Goal: Information Seeking & Learning: Understand process/instructions

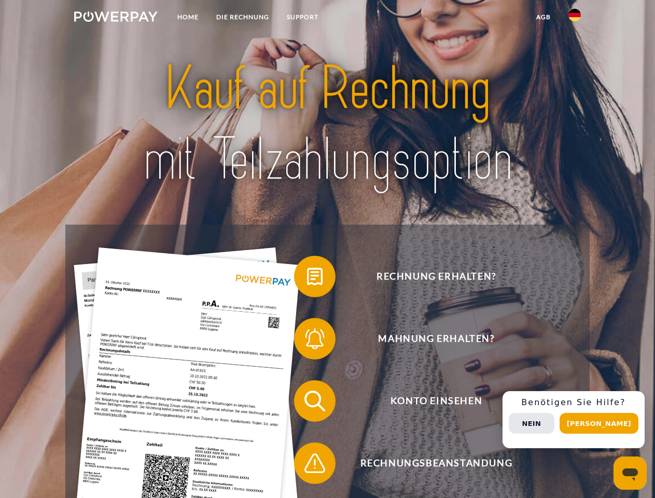
click at [116, 18] on img at bounding box center [116, 16] width 84 height 10
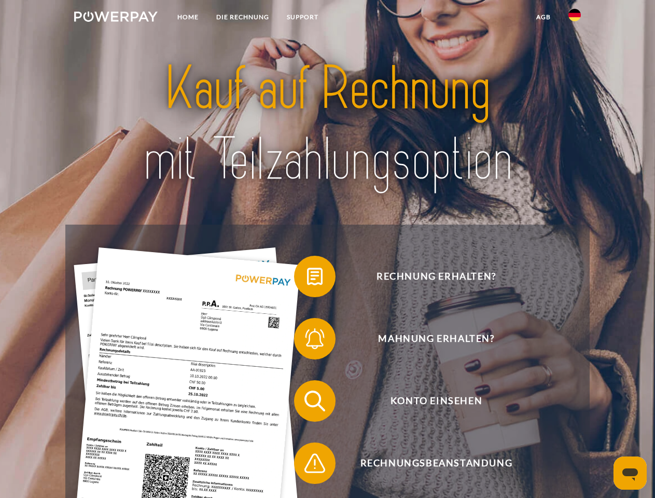
click at [575, 18] on img at bounding box center [574, 15] width 12 height 12
click at [543, 17] on link "agb" at bounding box center [543, 17] width 32 height 19
click at [307, 279] on span at bounding box center [299, 277] width 52 height 52
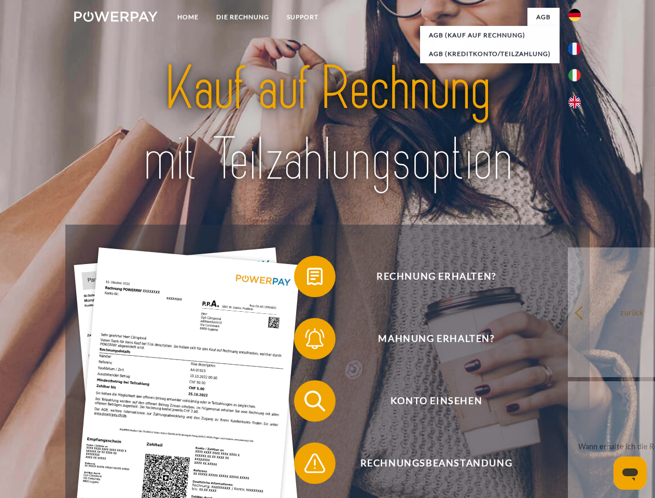
click at [307, 341] on span at bounding box center [299, 339] width 52 height 52
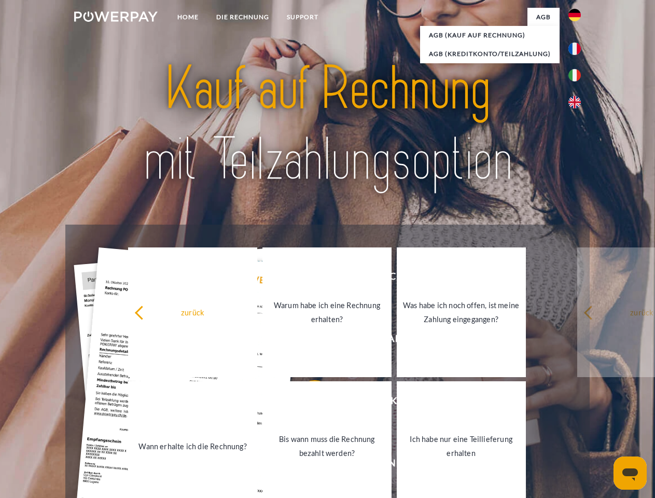
click at [307, 403] on link "Bis wann muss die Rechnung bezahlt werden?" at bounding box center [326, 446] width 129 height 130
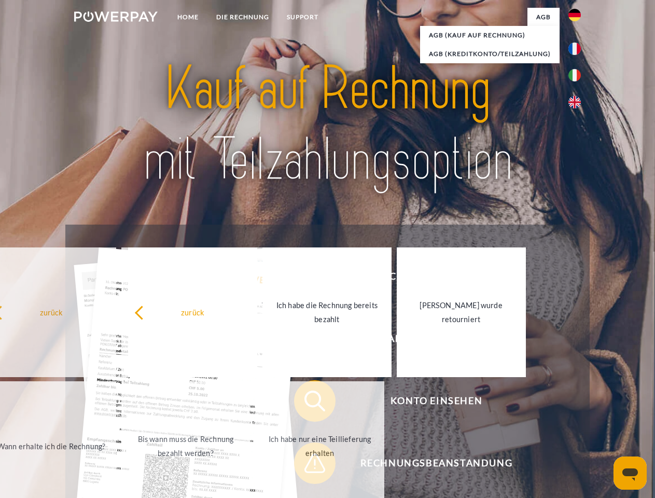
click at [307, 465] on span at bounding box center [299, 463] width 52 height 52
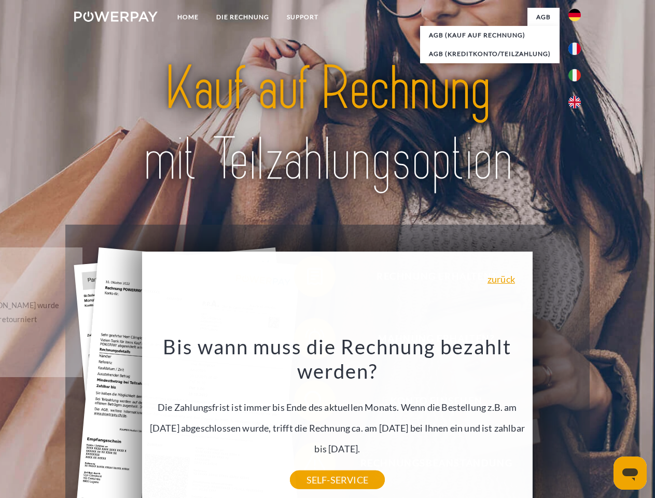
click at [577, 420] on div "Rechnung erhalten? Mahnung erhalten? Konto einsehen" at bounding box center [327, 432] width 524 height 415
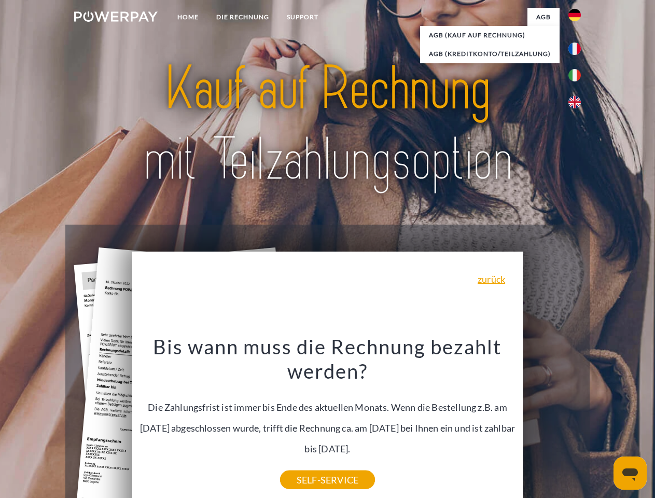
click at [552, 422] on span "Konto einsehen" at bounding box center [436, 400] width 254 height 41
click at [603, 423] on header "Home DIE RECHNUNG SUPPORT" at bounding box center [327, 358] width 655 height 716
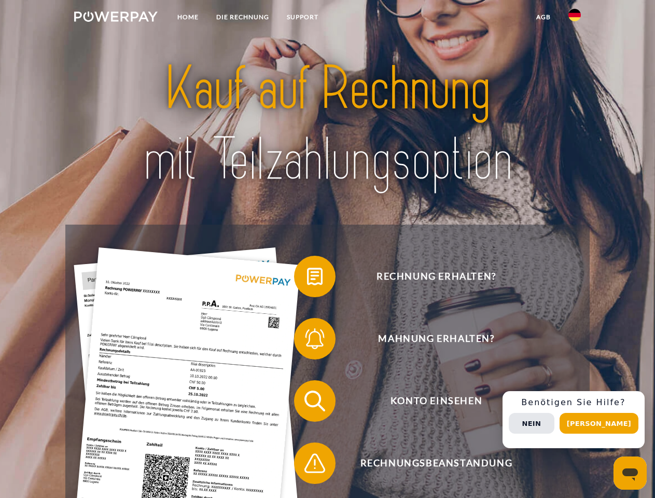
click at [116, 18] on img at bounding box center [116, 16] width 84 height 10
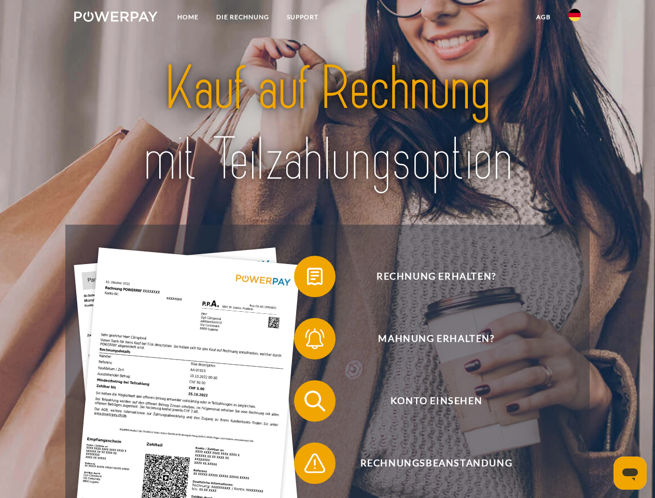
click at [575, 18] on img at bounding box center [574, 15] width 12 height 12
click at [543, 17] on link "agb" at bounding box center [543, 17] width 32 height 19
click at [307, 279] on span at bounding box center [299, 277] width 52 height 52
